Goal: Information Seeking & Learning: Check status

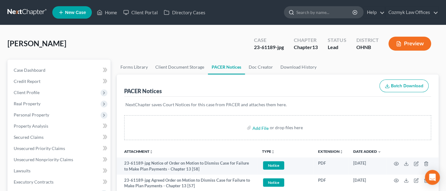
click at [307, 12] on input "search" at bounding box center [324, 13] width 57 height 12
type input "[PERSON_NAME]"
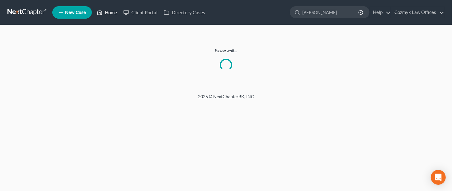
click at [108, 11] on link "Home" at bounding box center [107, 12] width 26 height 11
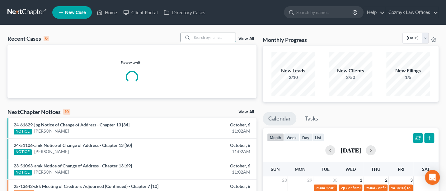
click at [200, 40] on input "search" at bounding box center [214, 37] width 44 height 9
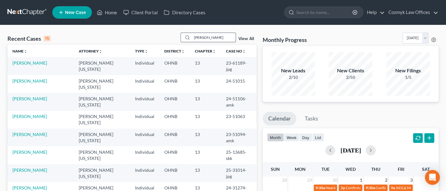
type input "[PERSON_NAME]"
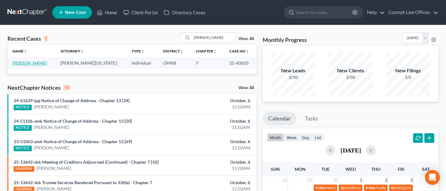
click at [25, 61] on link "[PERSON_NAME]" at bounding box center [29, 62] width 35 height 5
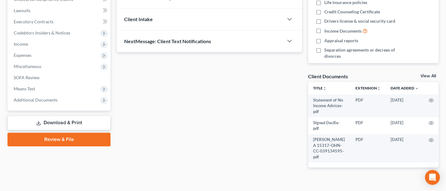
scroll to position [164, 0]
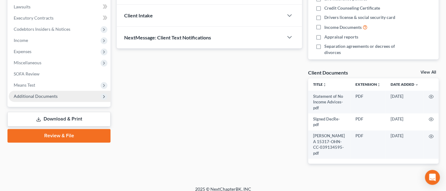
click at [44, 98] on span "Additional Documents" at bounding box center [60, 96] width 102 height 11
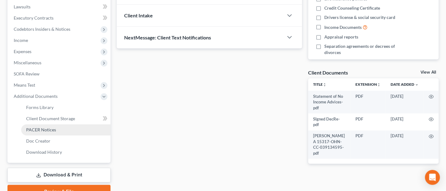
click at [50, 127] on span "PACER Notices" at bounding box center [41, 129] width 30 height 5
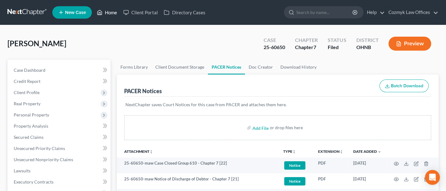
click at [110, 14] on link "Home" at bounding box center [107, 12] width 26 height 11
click at [111, 12] on link "Home" at bounding box center [107, 12] width 26 height 11
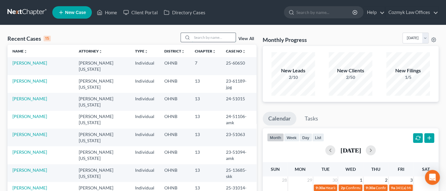
click at [205, 36] on input "search" at bounding box center [214, 37] width 44 height 9
type input "[PERSON_NAME]"
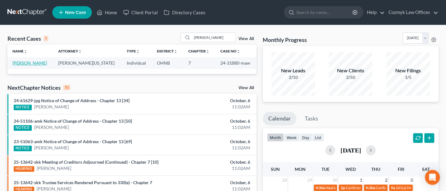
click at [37, 63] on link "[PERSON_NAME]" at bounding box center [29, 62] width 35 height 5
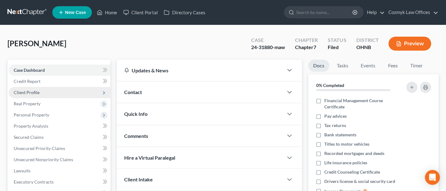
scroll to position [147, 0]
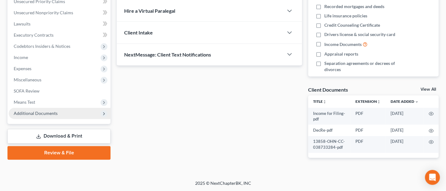
click at [34, 112] on span "Additional Documents" at bounding box center [36, 113] width 44 height 5
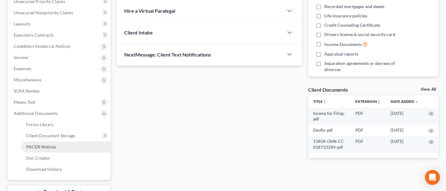
click at [42, 146] on span "PACER Notices" at bounding box center [41, 146] width 30 height 5
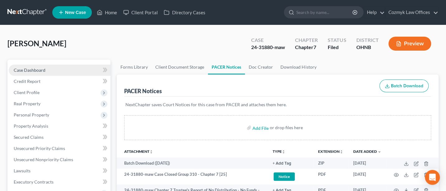
click at [35, 68] on span "Case Dashboard" at bounding box center [30, 70] width 32 height 5
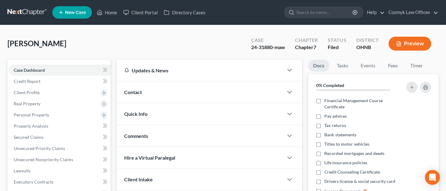
scroll to position [83, 0]
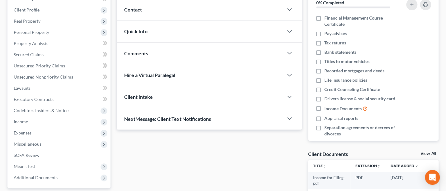
click at [143, 30] on span "Quick Info" at bounding box center [135, 31] width 23 height 6
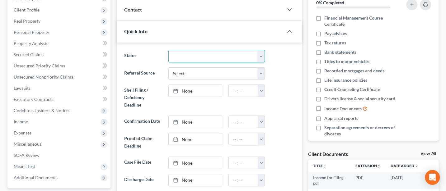
click at [214, 55] on select "Discharged Discharged & Reported Discharge Litigation Dismissal Notice Dismisse…" at bounding box center [216, 56] width 97 height 12
select select "0"
click at [168, 50] on select "Discharged Discharged & Reported Discharge Litigation Dismissal Notice Dismisse…" at bounding box center [216, 56] width 97 height 12
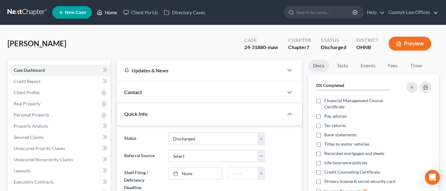
click at [108, 11] on link "Home" at bounding box center [107, 12] width 26 height 11
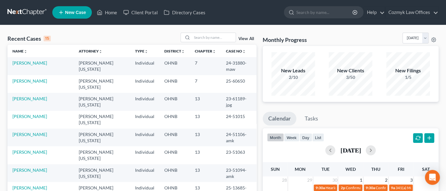
click at [248, 38] on link "View All" at bounding box center [246, 39] width 16 height 4
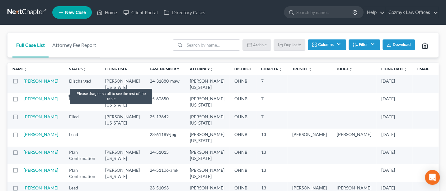
click at [21, 83] on label at bounding box center [21, 83] width 0 height 0
click at [24, 82] on input "checkbox" at bounding box center [26, 80] width 4 height 4
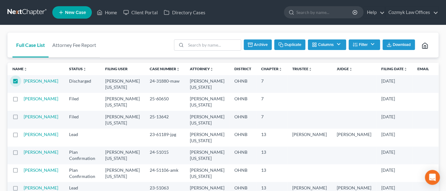
click at [259, 46] on button "Archive" at bounding box center [258, 45] width 28 height 11
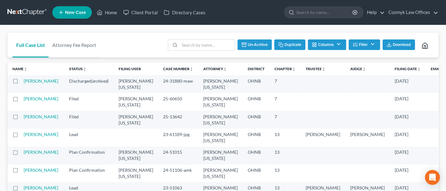
checkbox input "false"
click at [108, 11] on link "Home" at bounding box center [107, 12] width 26 height 11
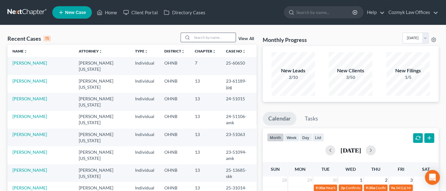
click at [211, 38] on input "search" at bounding box center [214, 37] width 44 height 9
type input "Whan"
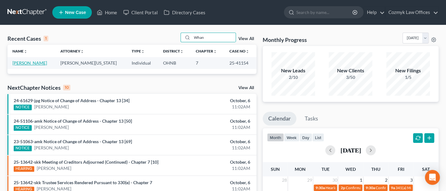
click at [32, 61] on link "[PERSON_NAME]" at bounding box center [29, 62] width 35 height 5
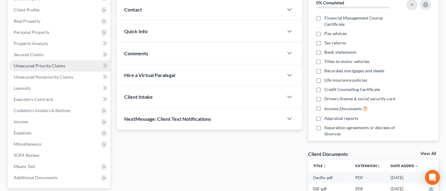
scroll to position [141, 0]
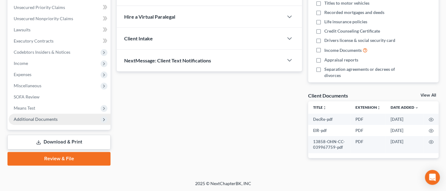
click at [26, 120] on span "Additional Documents" at bounding box center [36, 119] width 44 height 5
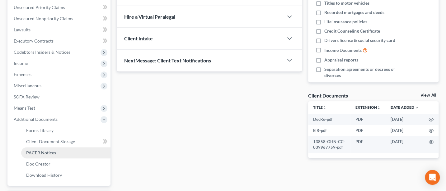
click at [44, 153] on span "PACER Notices" at bounding box center [41, 152] width 30 height 5
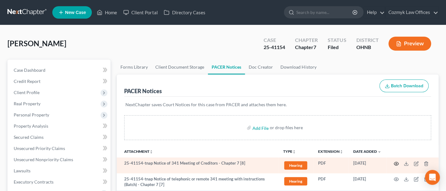
click at [394, 162] on icon "button" at bounding box center [396, 163] width 5 height 3
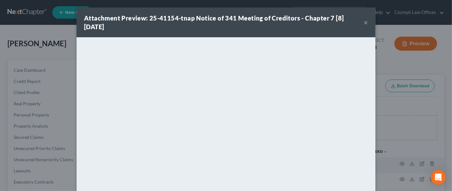
click at [364, 22] on button "×" at bounding box center [366, 22] width 4 height 7
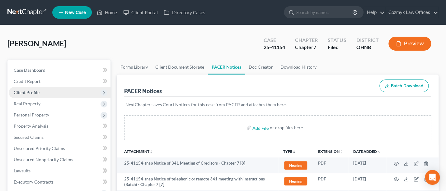
click at [29, 90] on span "Client Profile" at bounding box center [27, 92] width 26 height 5
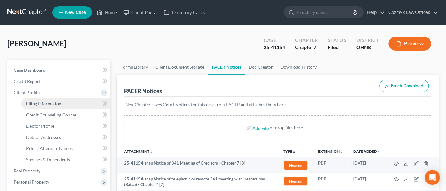
click at [47, 105] on span "Filing Information" at bounding box center [43, 103] width 35 height 5
select select "1"
select select "0"
select select "61"
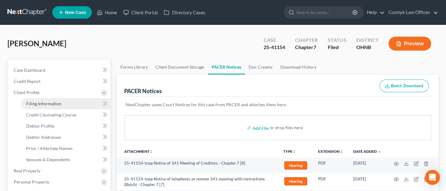
select select "0"
select select "36"
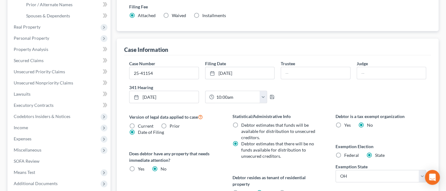
scroll to position [166, 0]
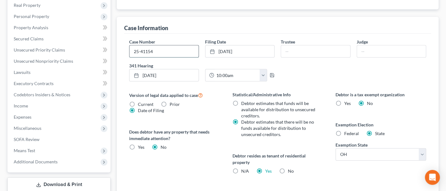
click at [161, 51] on input "25-41154" at bounding box center [163, 51] width 69 height 12
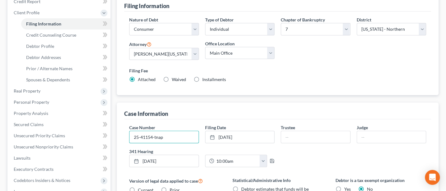
scroll to position [83, 0]
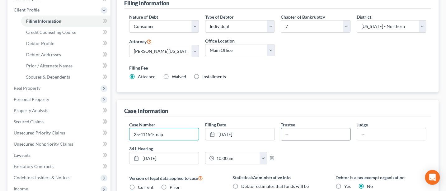
type input "25-41154-tnap"
click at [296, 132] on input "text" at bounding box center [315, 135] width 69 height 12
type input "[PERSON_NAME]"
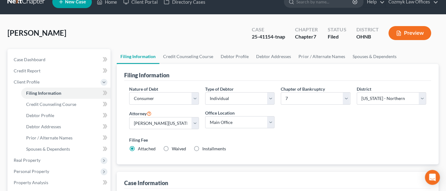
scroll to position [0, 0]
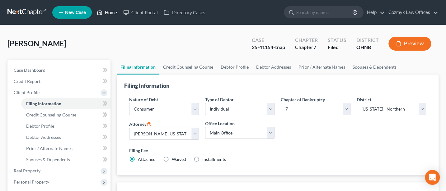
click at [114, 12] on link "Home" at bounding box center [107, 12] width 26 height 11
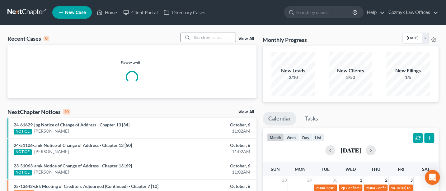
click at [217, 38] on input "search" at bounding box center [214, 37] width 44 height 9
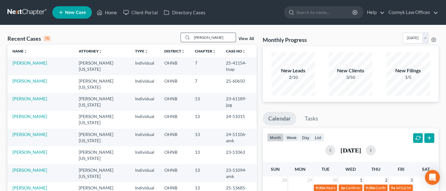
type input "[PERSON_NAME]"
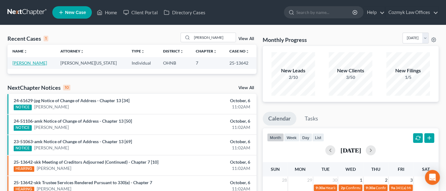
click at [31, 61] on link "[PERSON_NAME]" at bounding box center [29, 62] width 35 height 5
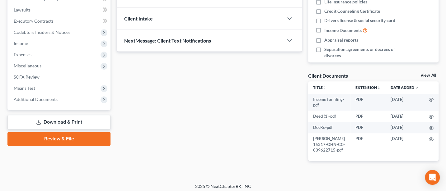
scroll to position [164, 0]
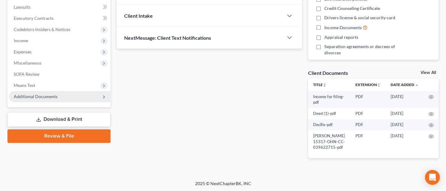
click at [51, 97] on span "Additional Documents" at bounding box center [36, 96] width 44 height 5
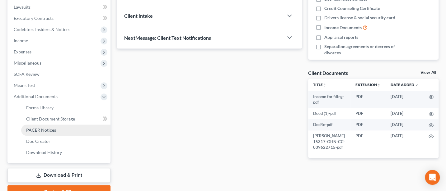
click at [48, 131] on span "PACER Notices" at bounding box center [41, 130] width 30 height 5
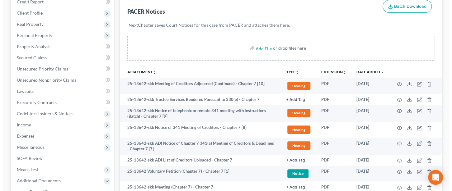
scroll to position [83, 0]
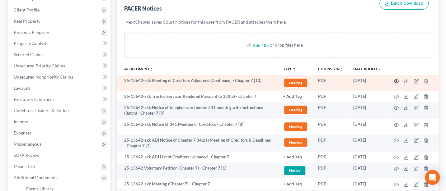
click at [396, 80] on icon "button" at bounding box center [396, 81] width 5 height 5
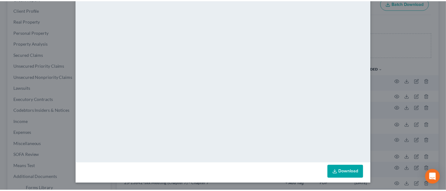
scroll to position [0, 0]
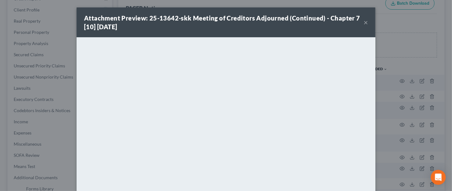
click at [364, 22] on button "×" at bounding box center [366, 22] width 4 height 7
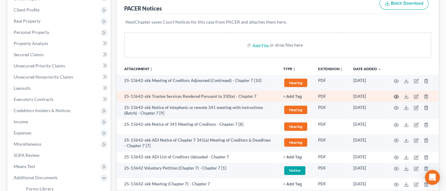
click at [395, 96] on icon "button" at bounding box center [396, 96] width 5 height 5
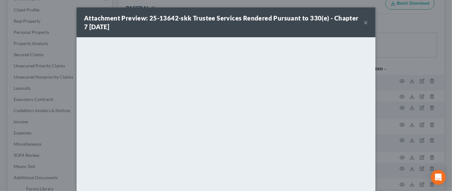
click at [364, 23] on button "×" at bounding box center [366, 22] width 4 height 7
